Goal: Information Seeking & Learning: Check status

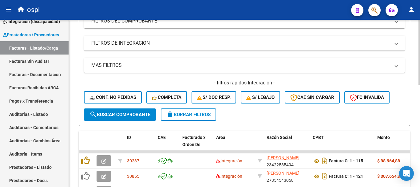
scroll to position [78, 0]
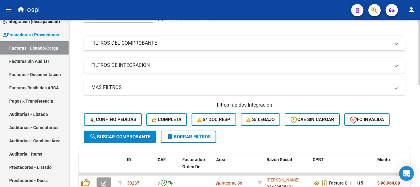
click at [115, 40] on mat-panel-title "FILTROS DEL COMPROBANTE" at bounding box center [240, 43] width 299 height 7
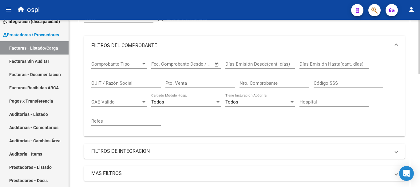
click at [117, 81] on input "CUIT / Razón Social" at bounding box center [125, 83] width 69 height 6
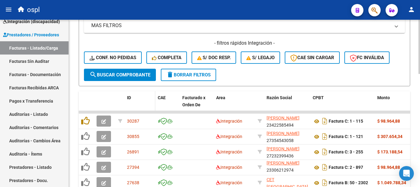
scroll to position [232, 0]
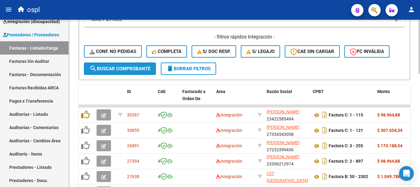
click at [147, 65] on button "search Buscar Comprobante" at bounding box center [120, 68] width 72 height 12
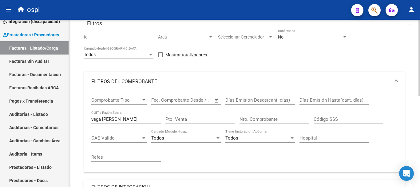
scroll to position [16, 0]
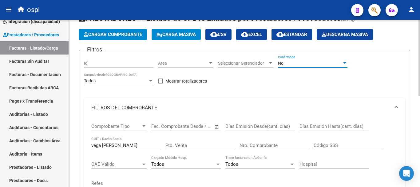
click at [330, 61] on div "No" at bounding box center [310, 63] width 64 height 5
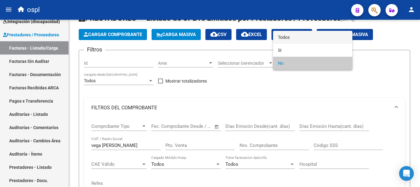
click at [294, 38] on span "Todos" at bounding box center [312, 37] width 69 height 13
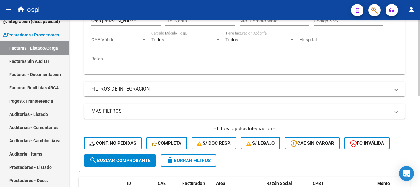
scroll to position [170, 0]
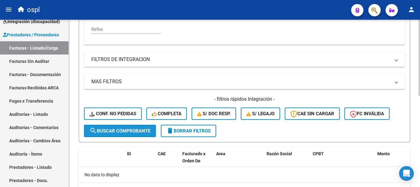
click at [133, 131] on span "search Buscar Comprobante" at bounding box center [119, 131] width 61 height 6
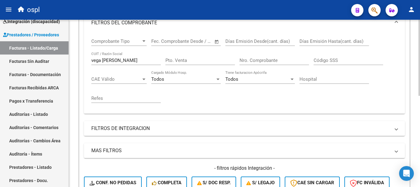
scroll to position [78, 0]
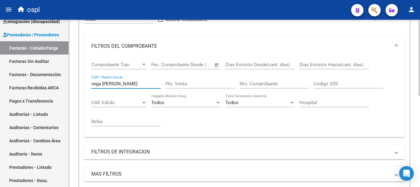
drag, startPoint x: 135, startPoint y: 82, endPoint x: 116, endPoint y: 80, distance: 18.9
click at [116, 80] on div "vega [PERSON_NAME] CUIT / Razón Social" at bounding box center [125, 81] width 69 height 13
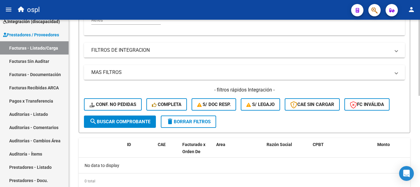
scroll to position [201, 0]
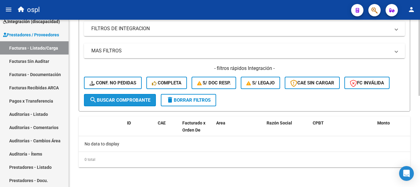
click at [140, 102] on span "search Buscar Comprobante" at bounding box center [119, 100] width 61 height 6
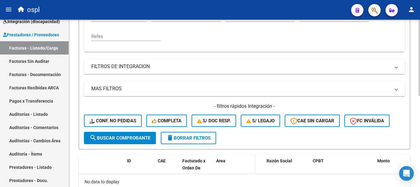
scroll to position [109, 0]
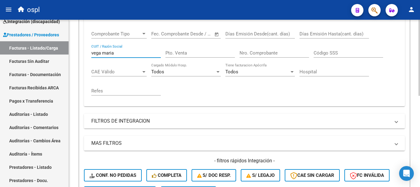
drag, startPoint x: 101, startPoint y: 52, endPoint x: 105, endPoint y: 55, distance: 5.7
click at [100, 52] on input "vega maria" at bounding box center [125, 53] width 69 height 6
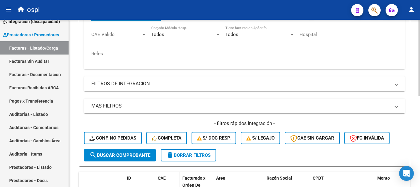
scroll to position [201, 0]
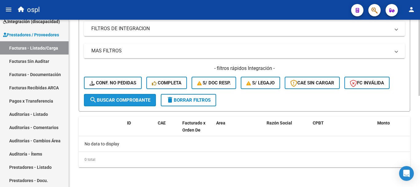
click at [138, 101] on span "search Buscar Comprobante" at bounding box center [119, 100] width 61 height 6
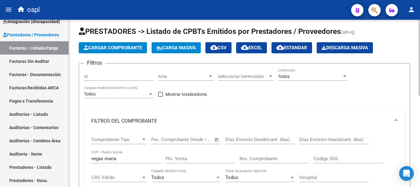
scroll to position [0, 0]
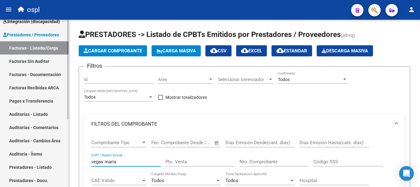
drag, startPoint x: 124, startPoint y: 160, endPoint x: 44, endPoint y: 148, distance: 81.5
click at [47, 148] on mat-sidenav-container "Firma Express Inicio Instructivos Contacto OS Tesorería Extractos Procesados (c…" at bounding box center [210, 103] width 420 height 167
paste input "[PERSON_NAME]"
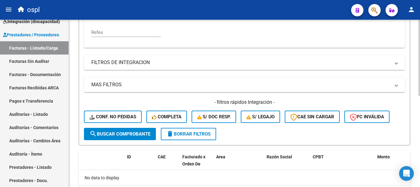
scroll to position [184, 0]
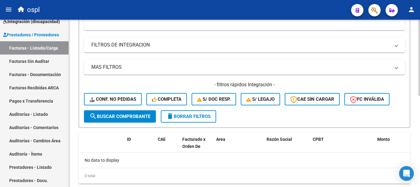
type input "[PERSON_NAME]"
click at [126, 119] on button "search Buscar Comprobante" at bounding box center [120, 116] width 72 height 12
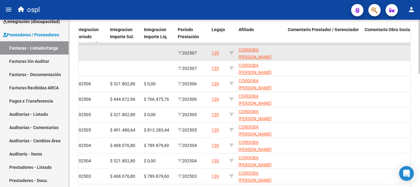
scroll to position [226, 0]
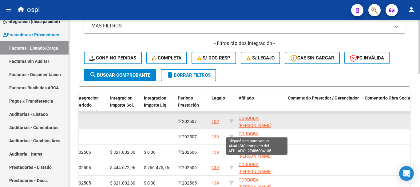
click at [245, 118] on span "CORDOBA [PERSON_NAME] 27486004105" at bounding box center [255, 125] width 33 height 19
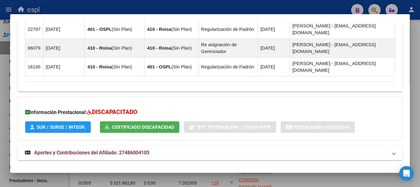
scroll to position [558, 0]
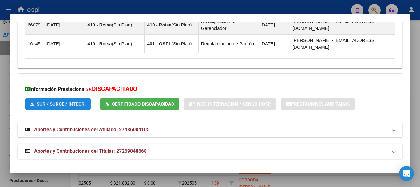
click at [37, 103] on span "SUR / SURGE / INTEGR." at bounding box center [61, 104] width 49 height 6
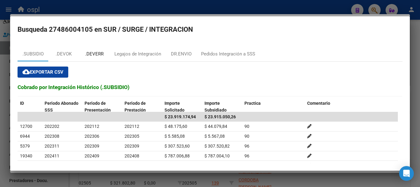
click at [97, 53] on div ".DEVERR" at bounding box center [94, 53] width 18 height 7
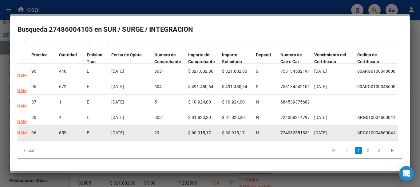
scroll to position [22, 0]
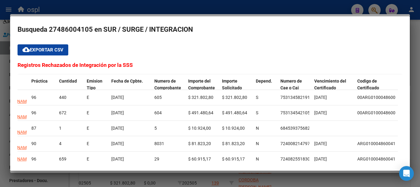
drag, startPoint x: 279, startPoint y: 172, endPoint x: 265, endPoint y: 172, distance: 14.5
click at [265, 172] on div at bounding box center [210, 93] width 420 height 187
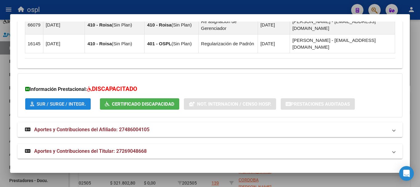
click at [77, 107] on button "SUR / SURGE / INTEGR." at bounding box center [57, 103] width 65 height 11
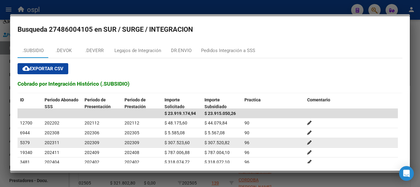
scroll to position [0, 0]
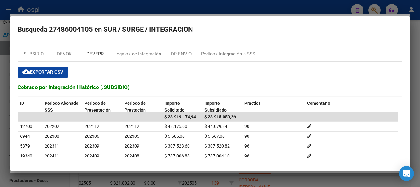
click at [97, 55] on div ".DEVERR" at bounding box center [94, 53] width 18 height 7
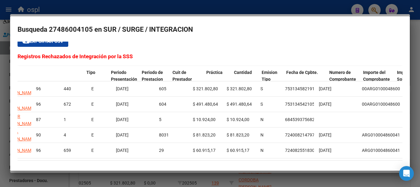
scroll to position [0, 103]
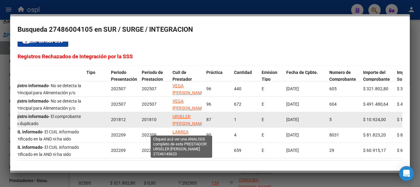
click at [186, 117] on span "URSELER [PERSON_NAME]" at bounding box center [188, 120] width 33 height 12
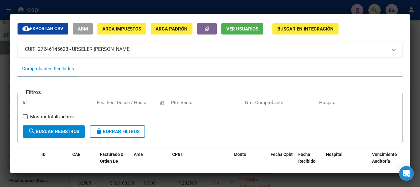
scroll to position [0, 0]
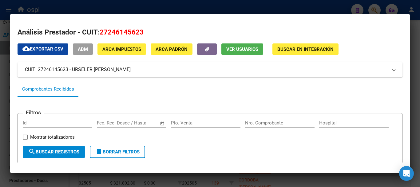
click at [42, 7] on div at bounding box center [210, 93] width 420 height 187
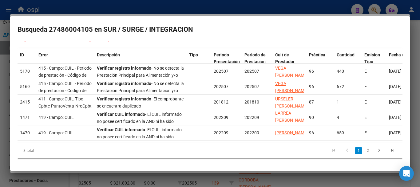
click at [82, 9] on div at bounding box center [210, 93] width 420 height 187
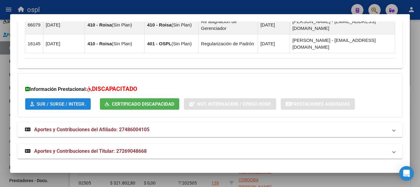
click at [77, 103] on span "SUR / SURGE / INTEGR." at bounding box center [61, 104] width 49 height 6
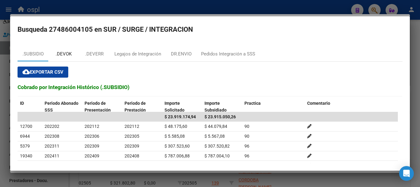
click at [68, 54] on div ".DEVOK" at bounding box center [64, 53] width 16 height 7
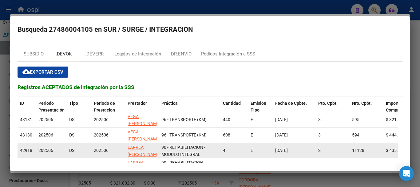
scroll to position [53, 0]
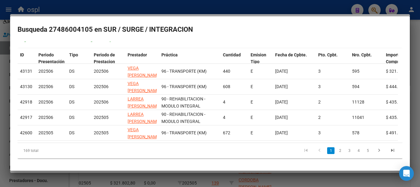
drag, startPoint x: 161, startPoint y: 137, endPoint x: 170, endPoint y: 139, distance: 9.7
click at [170, 139] on datatable-body "43131 202506 DS 202506 VEGA [PERSON_NAME] 96 - TRANSPORTE (KM) 440 E [DATE] 3 5…" at bounding box center [208, 103] width 380 height 79
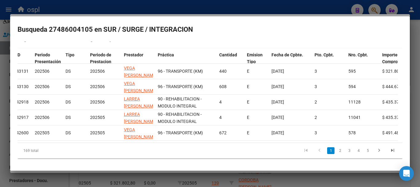
scroll to position [0, 0]
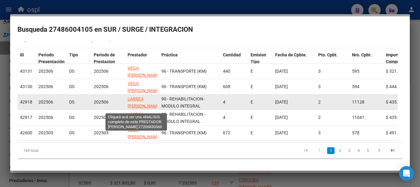
click at [132, 102] on span "LARREA [PERSON_NAME]" at bounding box center [144, 102] width 33 height 12
type textarea "27206830560"
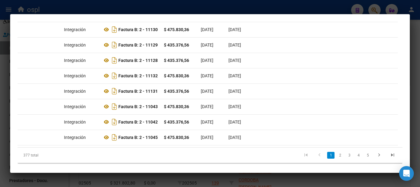
scroll to position [209, 0]
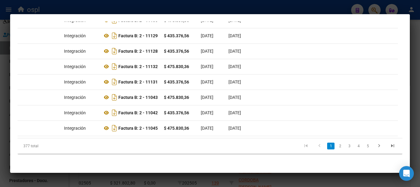
drag, startPoint x: 115, startPoint y: 138, endPoint x: 108, endPoint y: 136, distance: 6.9
click at [110, 137] on div "ID CAE Facturado x Orden De Area CPBT Monto Fecha Cpbt Fecha Recibido Hospital …" at bounding box center [210, 57] width 385 height 194
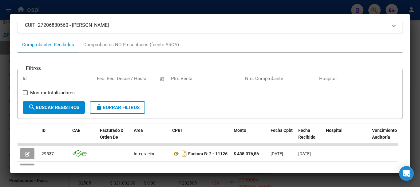
scroll to position [86, 0]
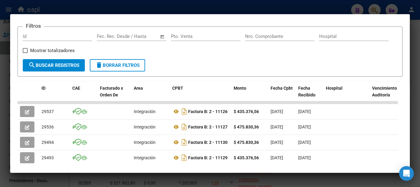
click at [258, 9] on div at bounding box center [210, 93] width 420 height 187
